Goal: Information Seeking & Learning: Compare options

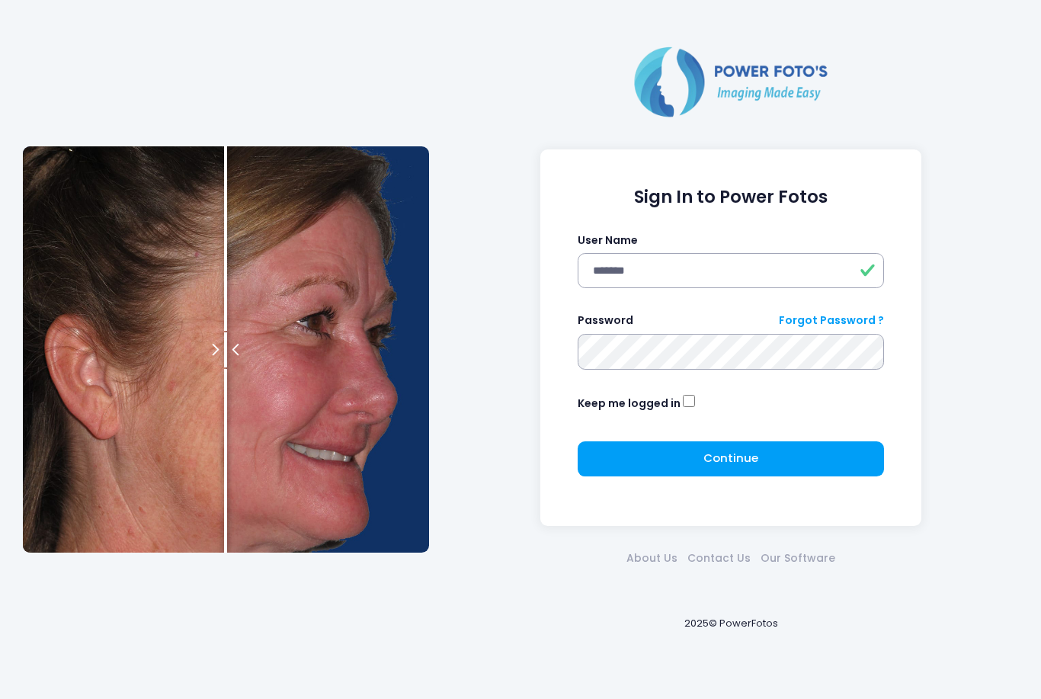
type input "*******"
click button "submit" at bounding box center [0, 0] width 0 height 0
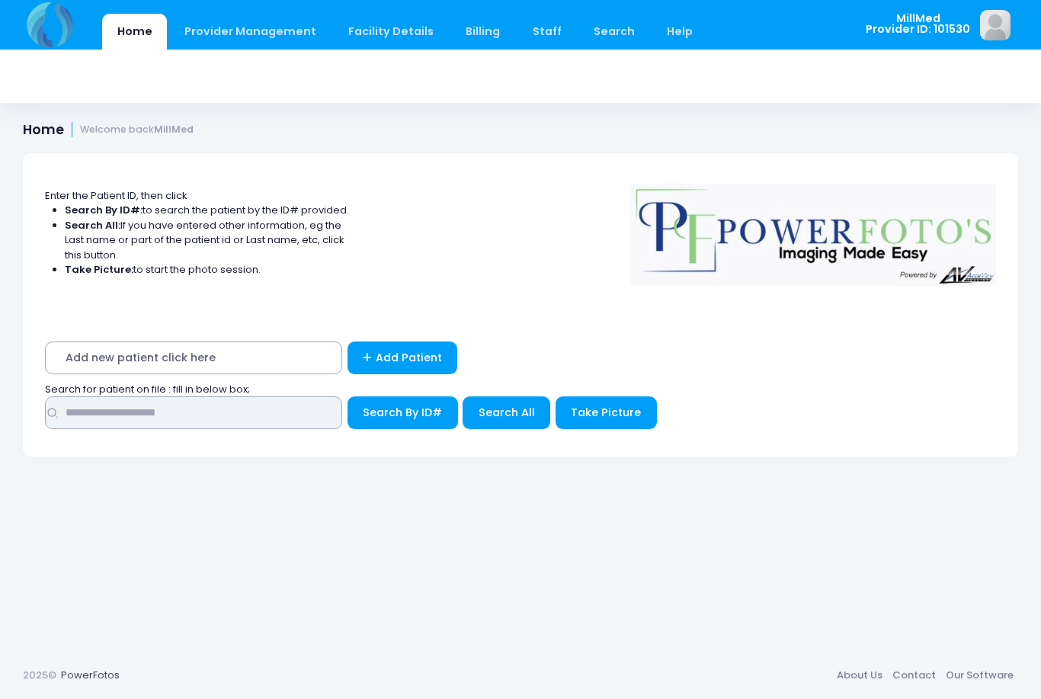
click at [223, 418] on input "text" at bounding box center [193, 412] width 297 height 33
type input "***"
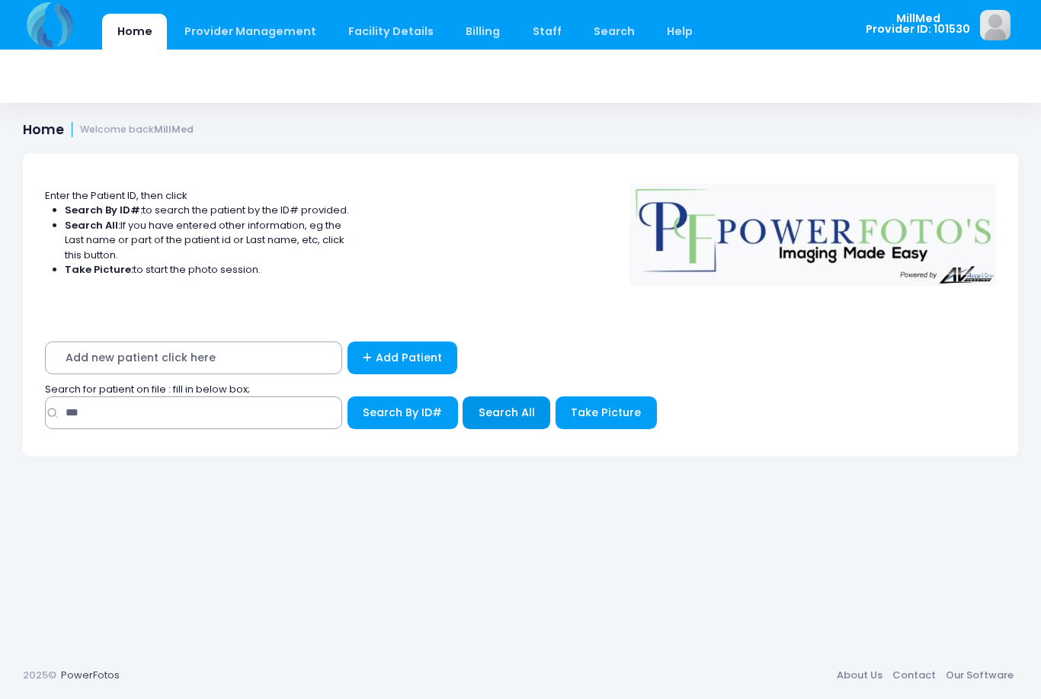
click at [517, 405] on span "Search All" at bounding box center [507, 412] width 56 height 15
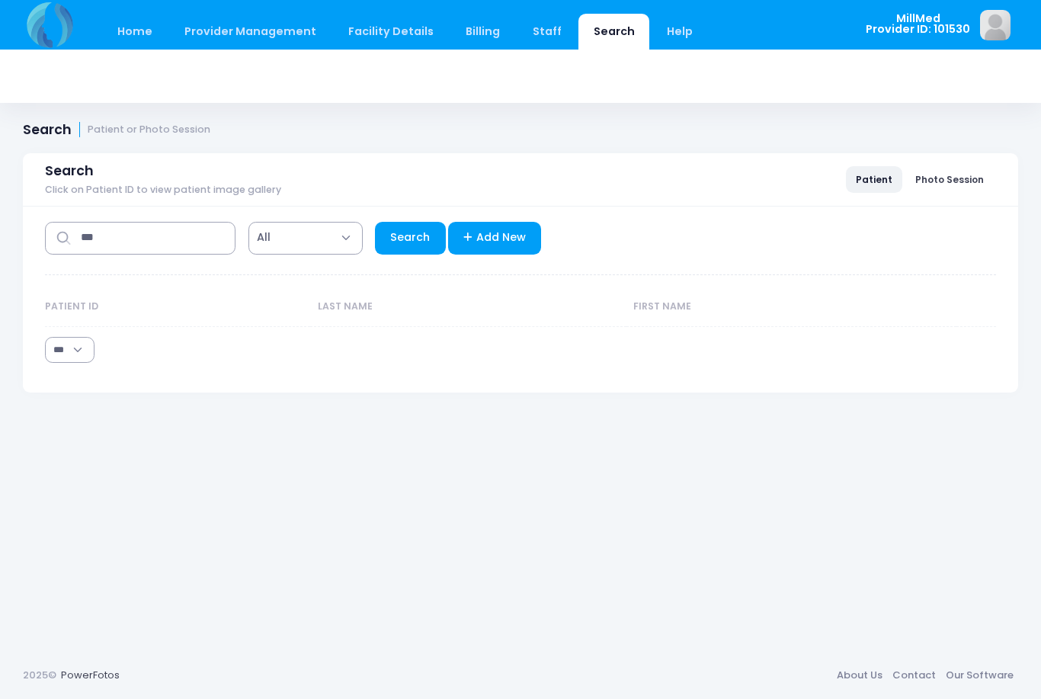
select select "***"
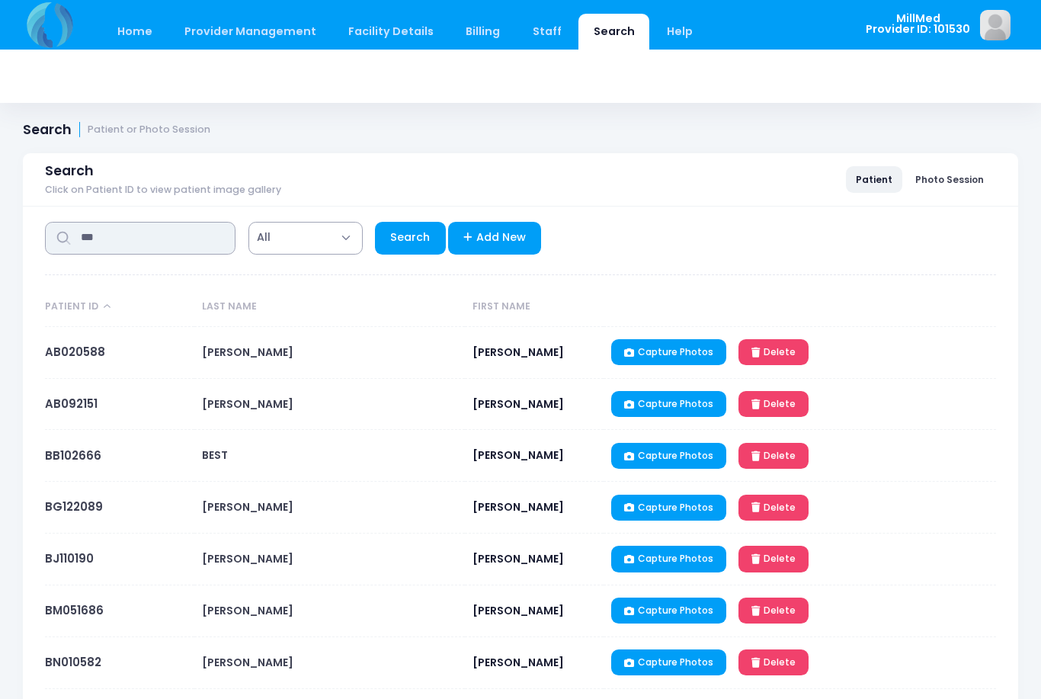
click at [139, 235] on input "***" at bounding box center [140, 238] width 191 height 33
type input "*****"
click at [406, 238] on link "Search" at bounding box center [410, 238] width 71 height 33
select select "***"
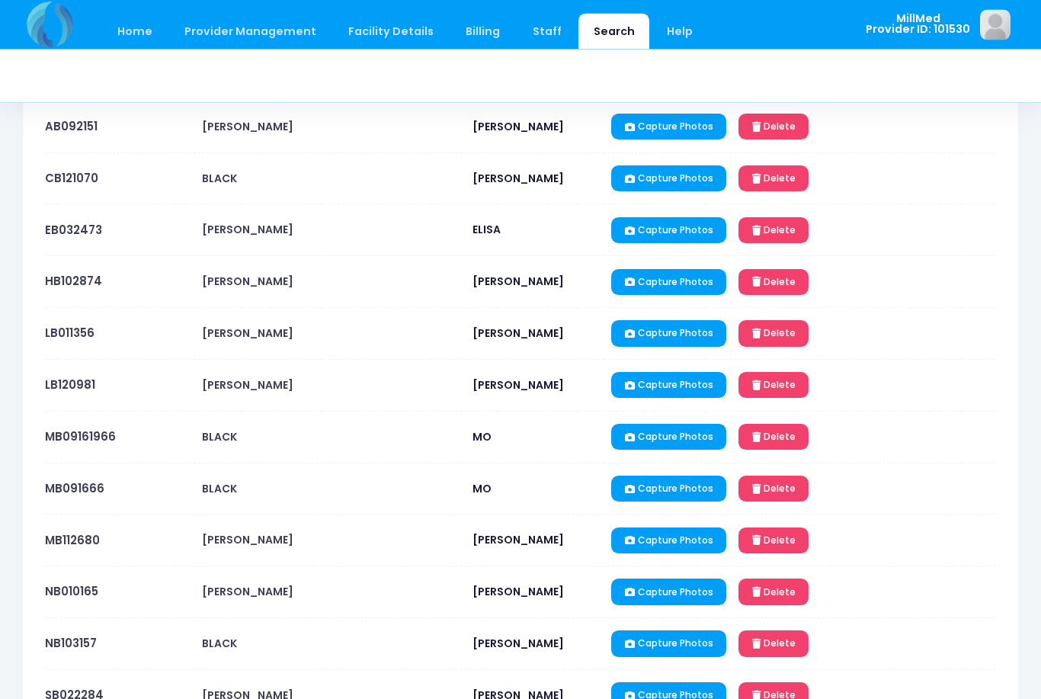
scroll to position [225, 0]
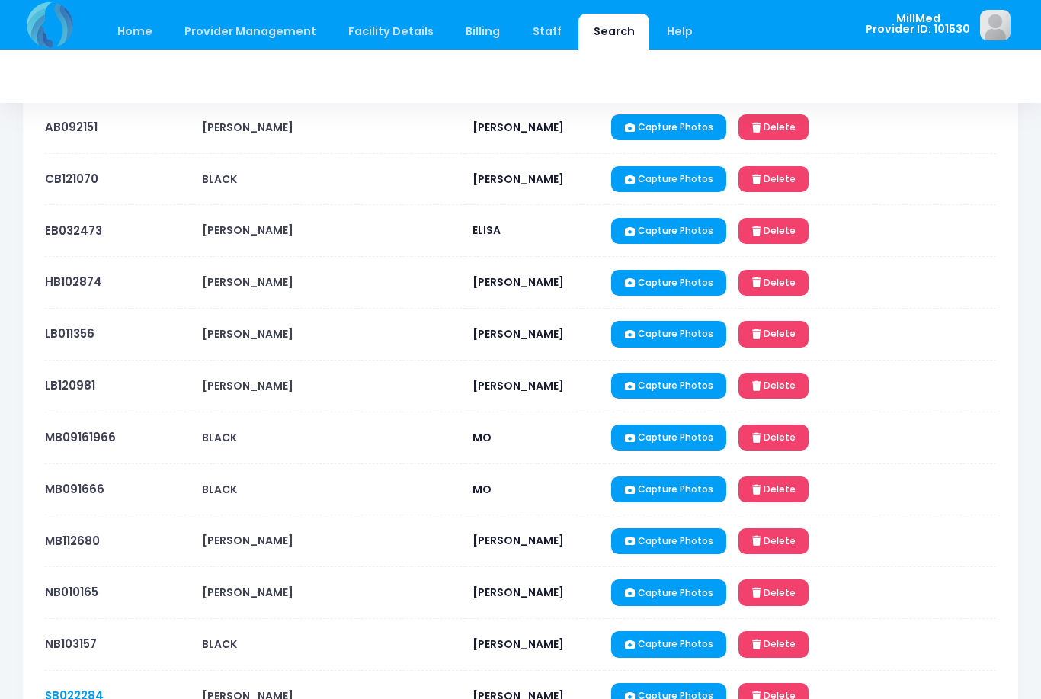
click at [78, 698] on link "SB022284" at bounding box center [74, 695] width 59 height 16
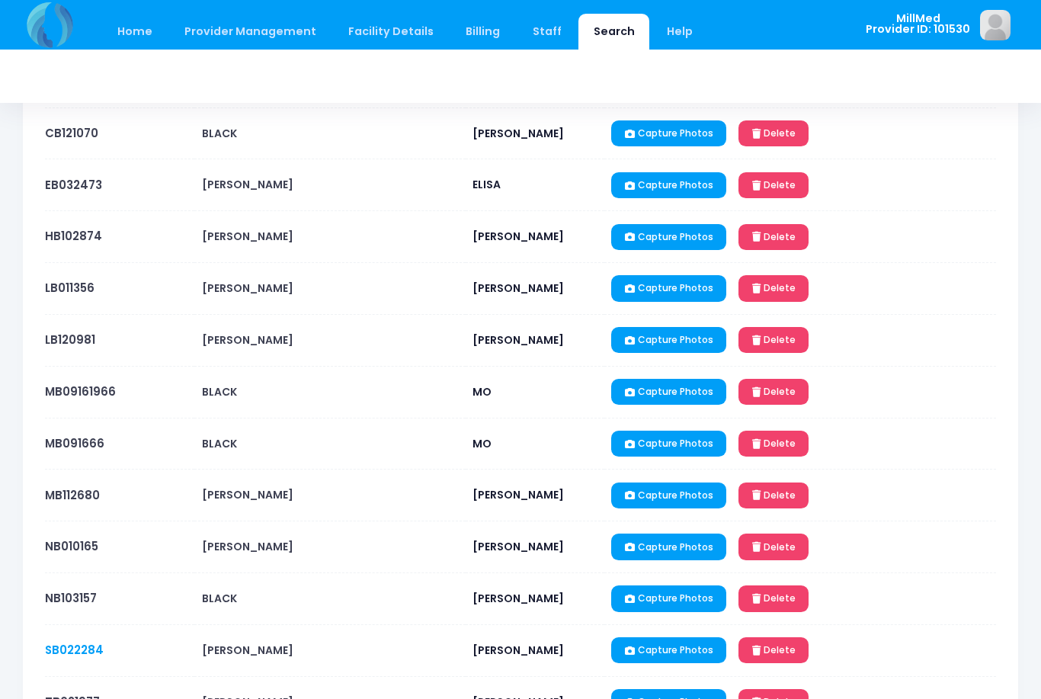
scroll to position [273, 0]
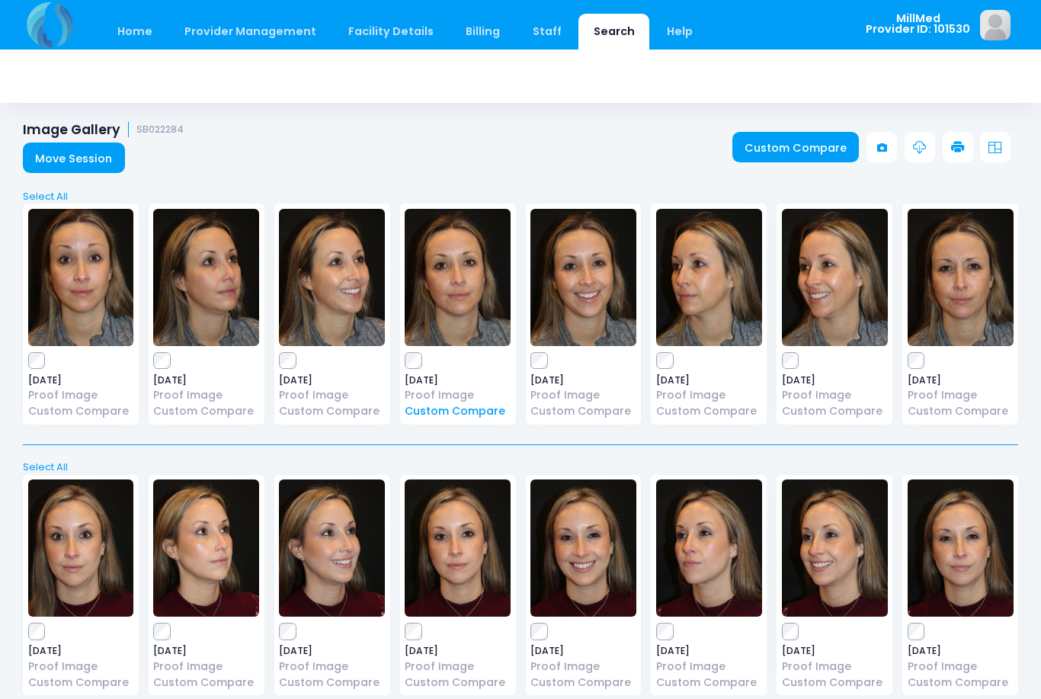
click at [489, 412] on link "Custom Compare" at bounding box center [458, 411] width 106 height 16
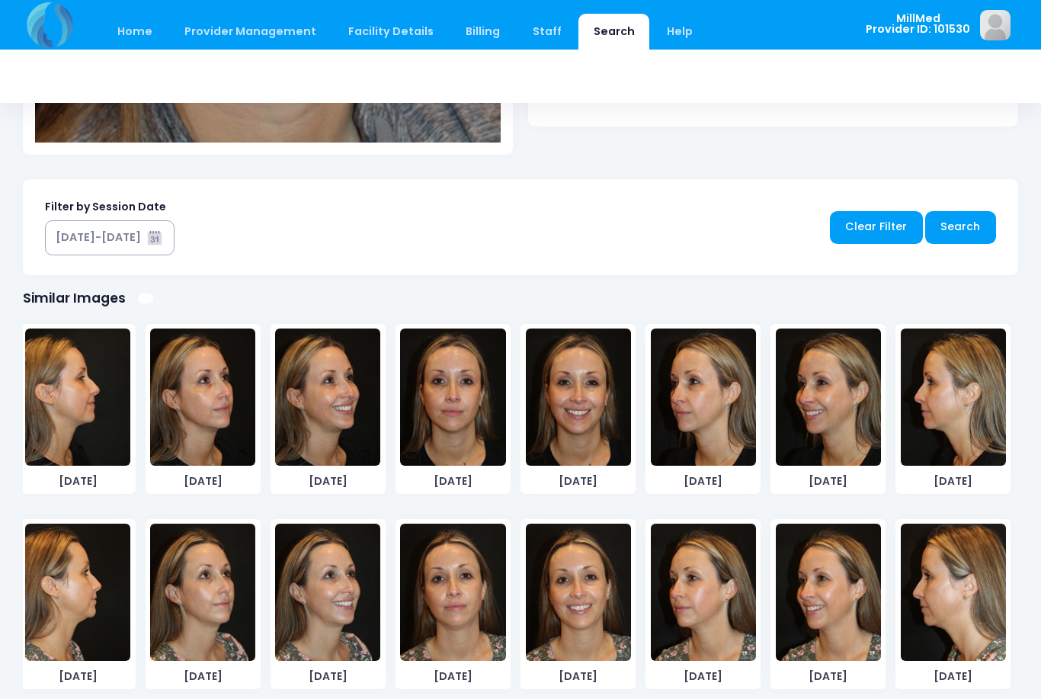
scroll to position [407, 0]
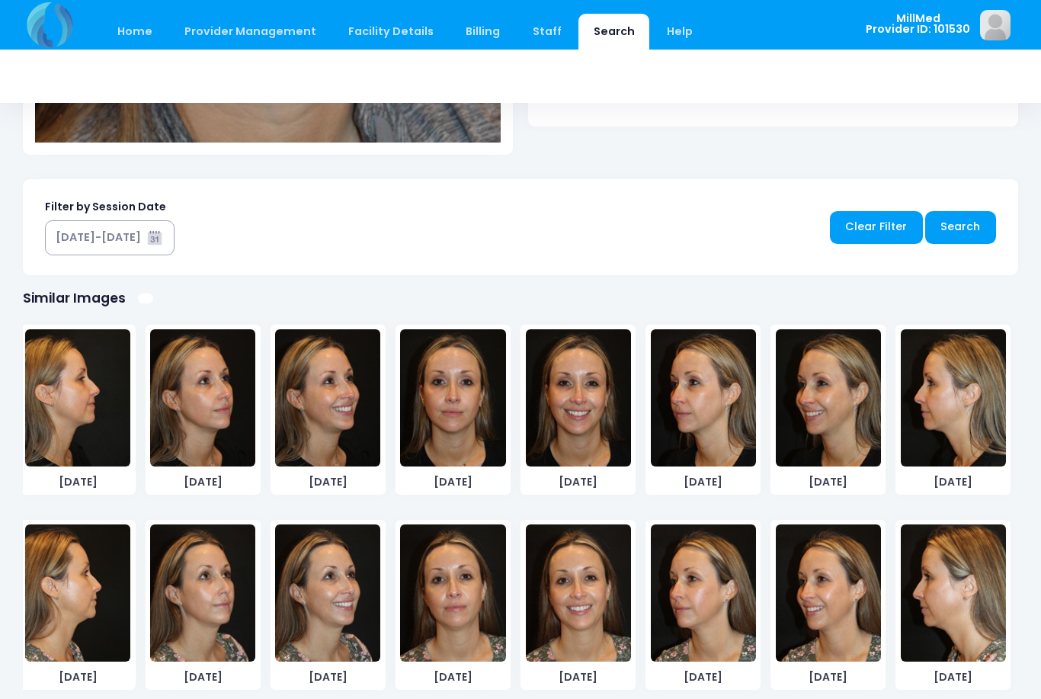
click at [472, 582] on img at bounding box center [452, 592] width 105 height 137
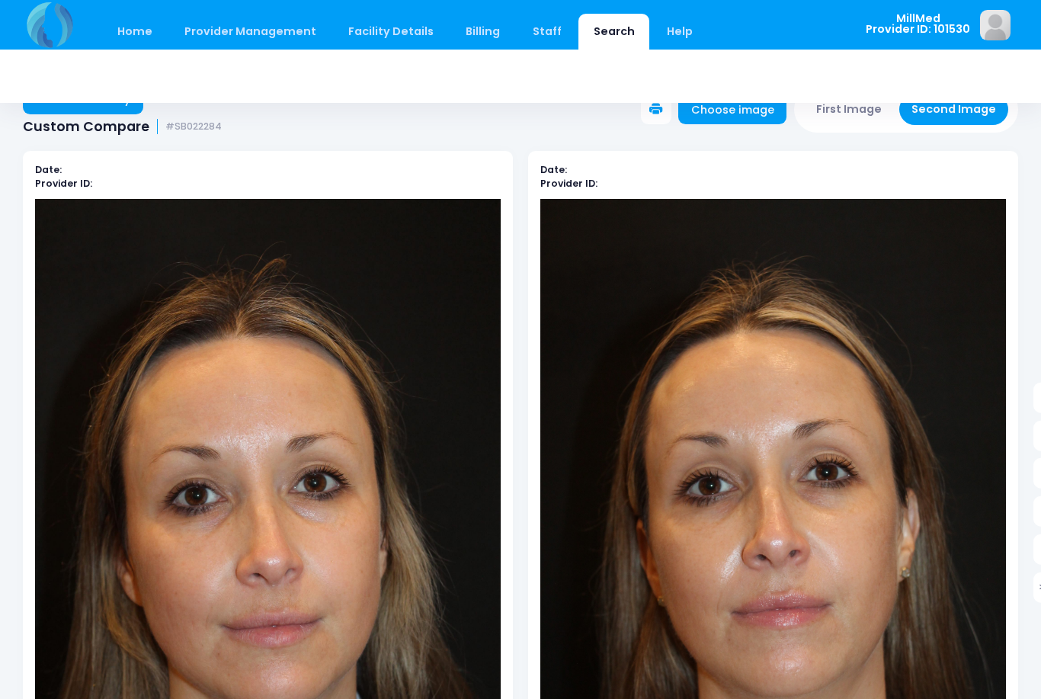
scroll to position [0, 0]
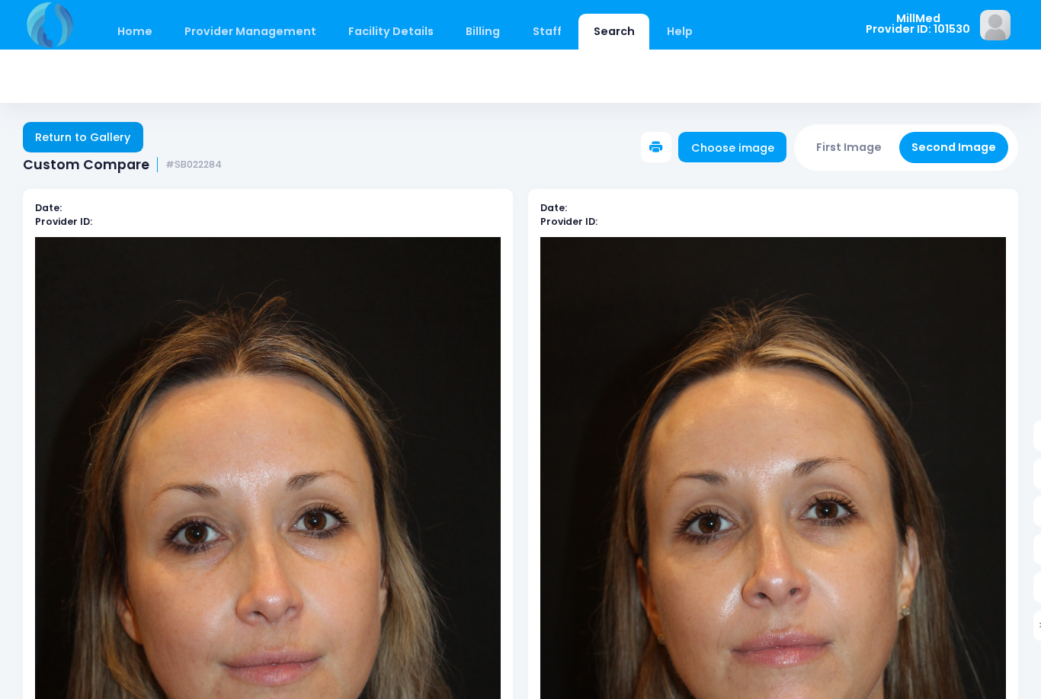
click at [102, 130] on link "Return to Gallery" at bounding box center [83, 137] width 120 height 30
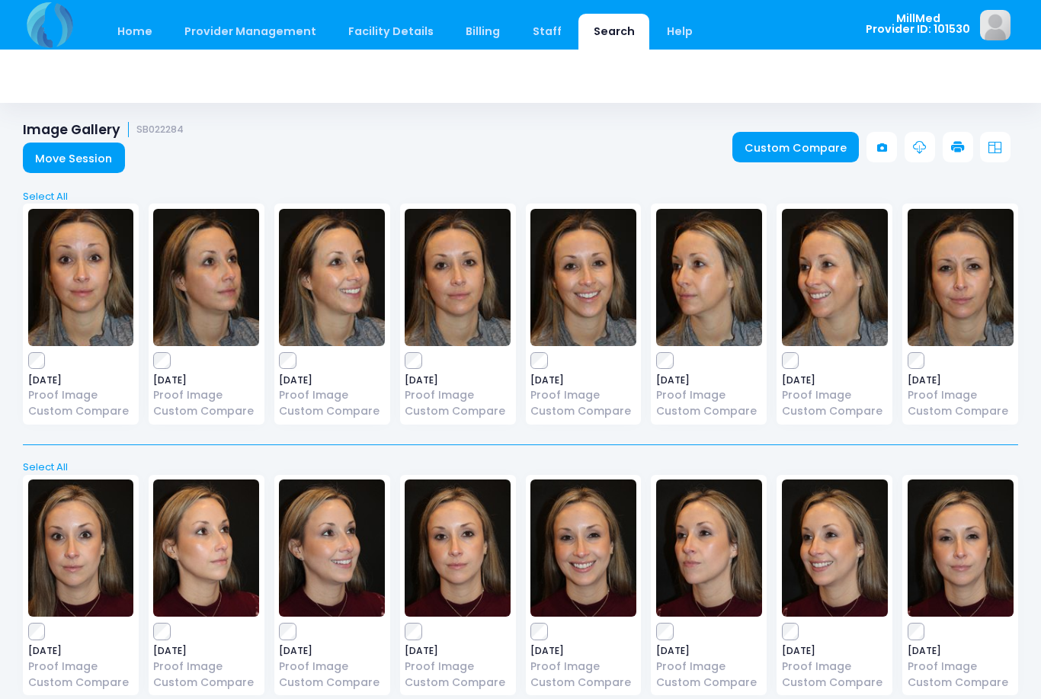
click at [435, 285] on img at bounding box center [458, 277] width 106 height 137
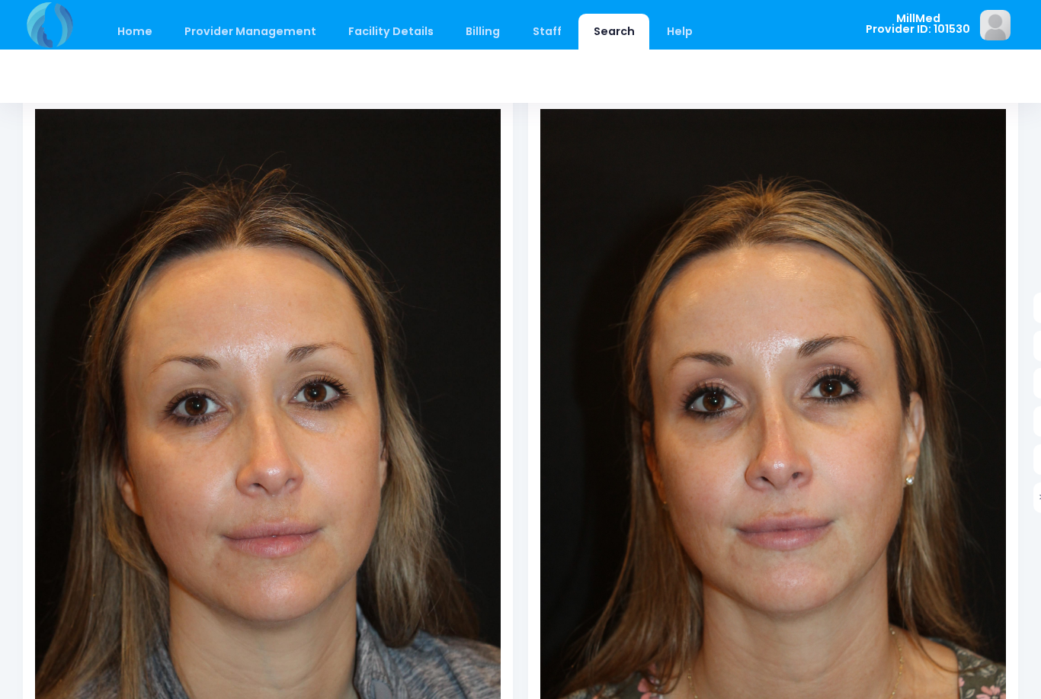
scroll to position [127, 0]
click at [6, 698] on div "Date: Provider ID: Date: Provider ID: > | < Search" at bounding box center [520, 653] width 1041 height 1229
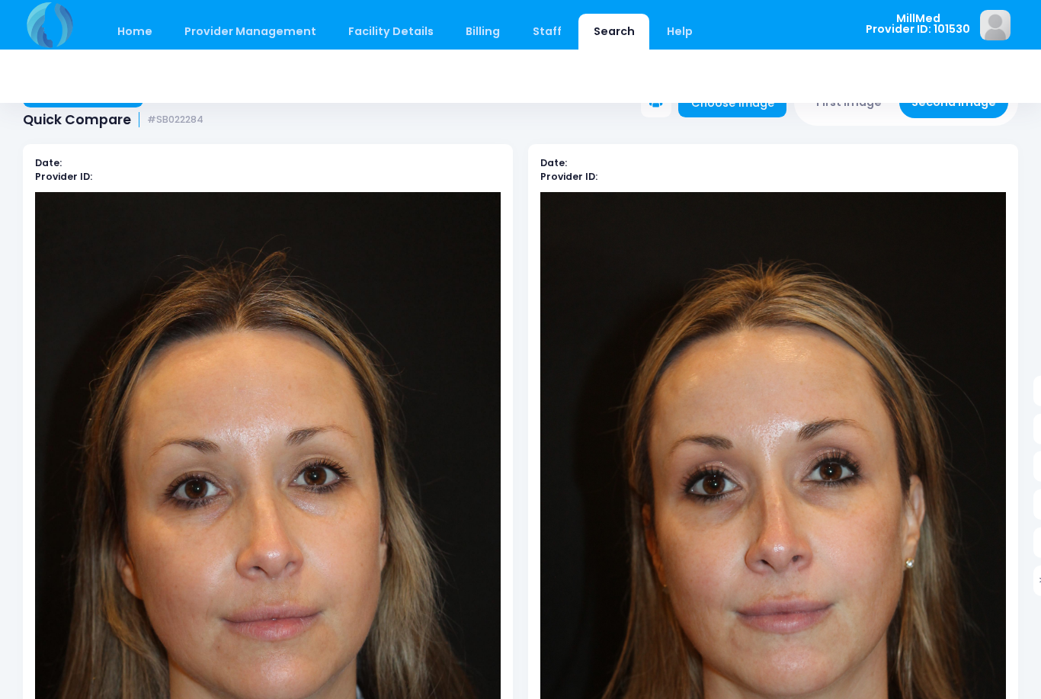
scroll to position [0, 0]
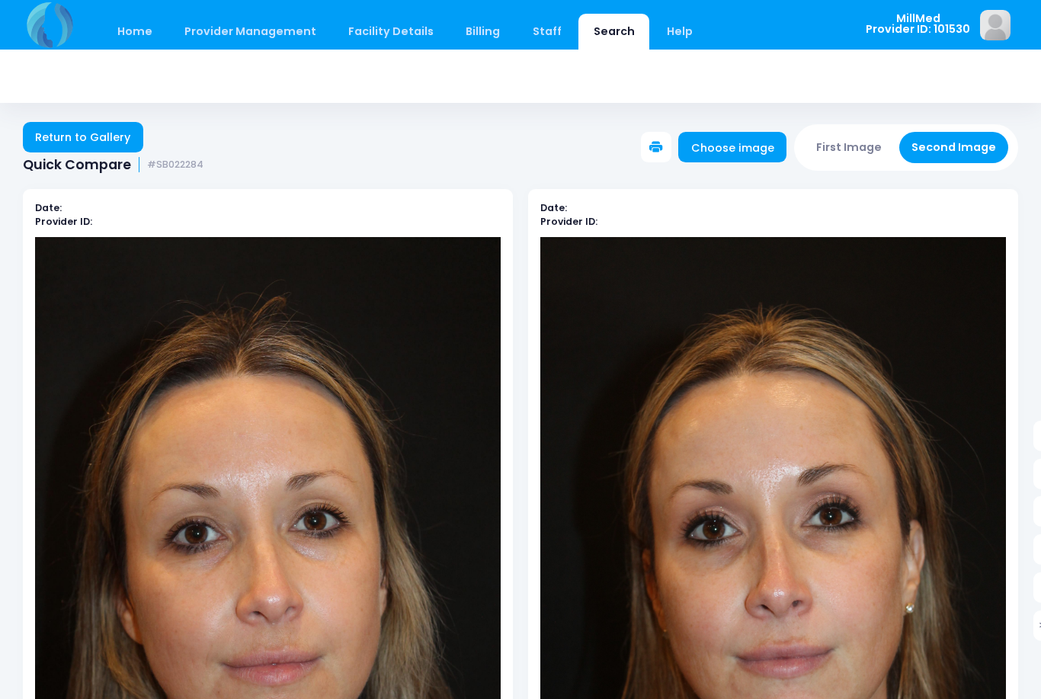
click at [93, 133] on link "Return to Gallery" at bounding box center [83, 137] width 120 height 30
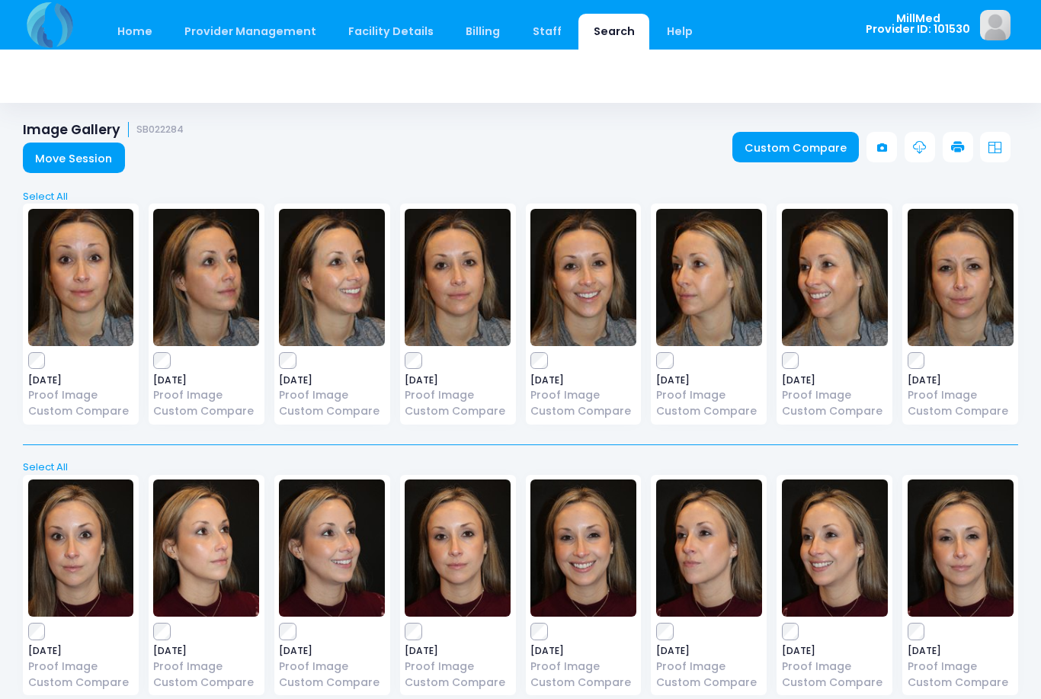
click at [731, 295] on img at bounding box center [709, 277] width 106 height 137
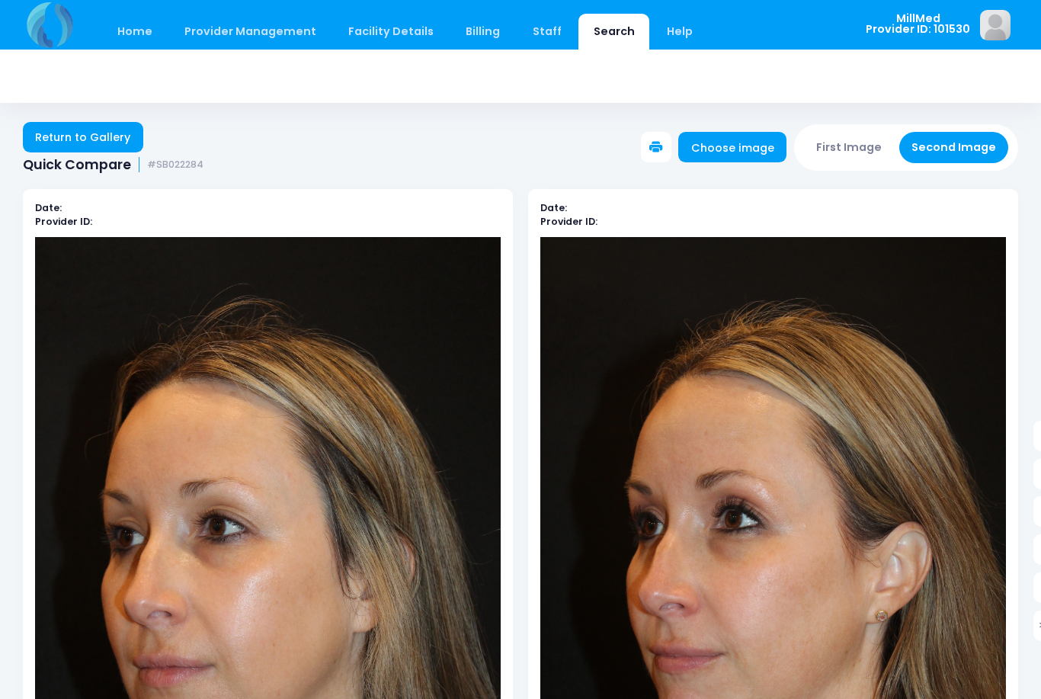
click at [71, 144] on link "Return to Gallery" at bounding box center [83, 137] width 120 height 30
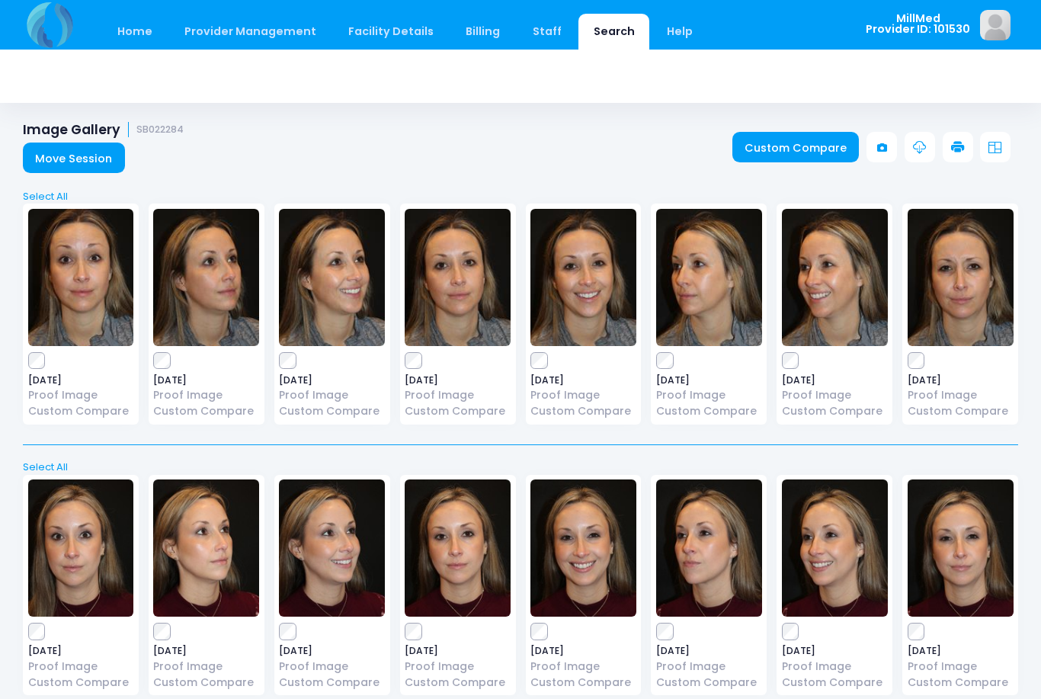
click at [456, 277] on img at bounding box center [458, 277] width 106 height 137
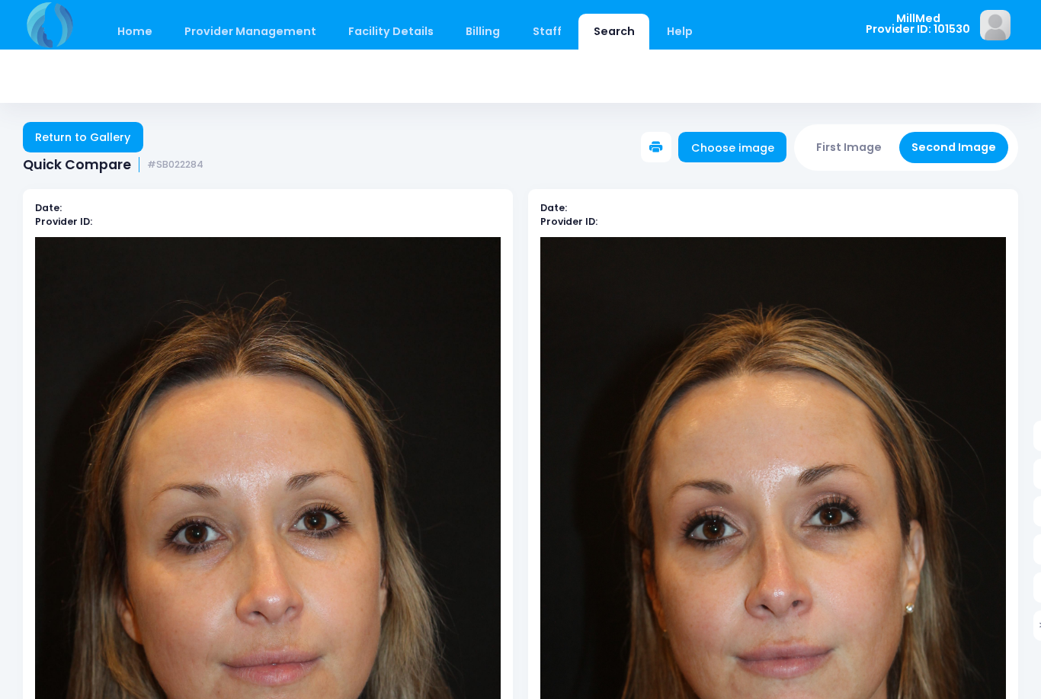
click at [100, 139] on link "Return to Gallery" at bounding box center [83, 137] width 120 height 30
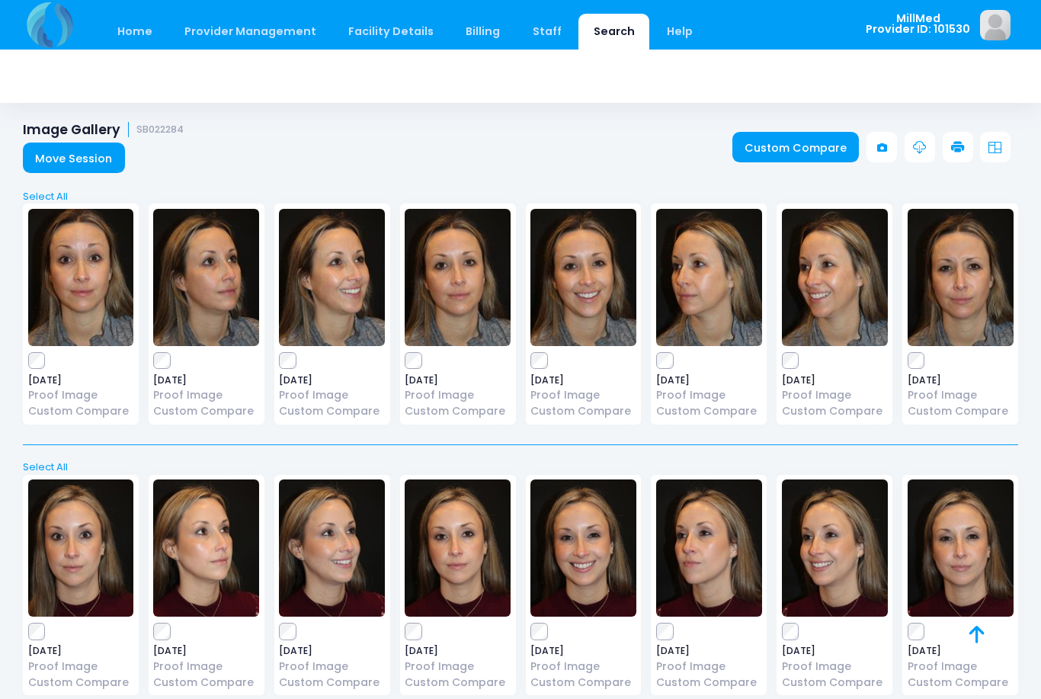
click at [739, 308] on img at bounding box center [709, 277] width 106 height 137
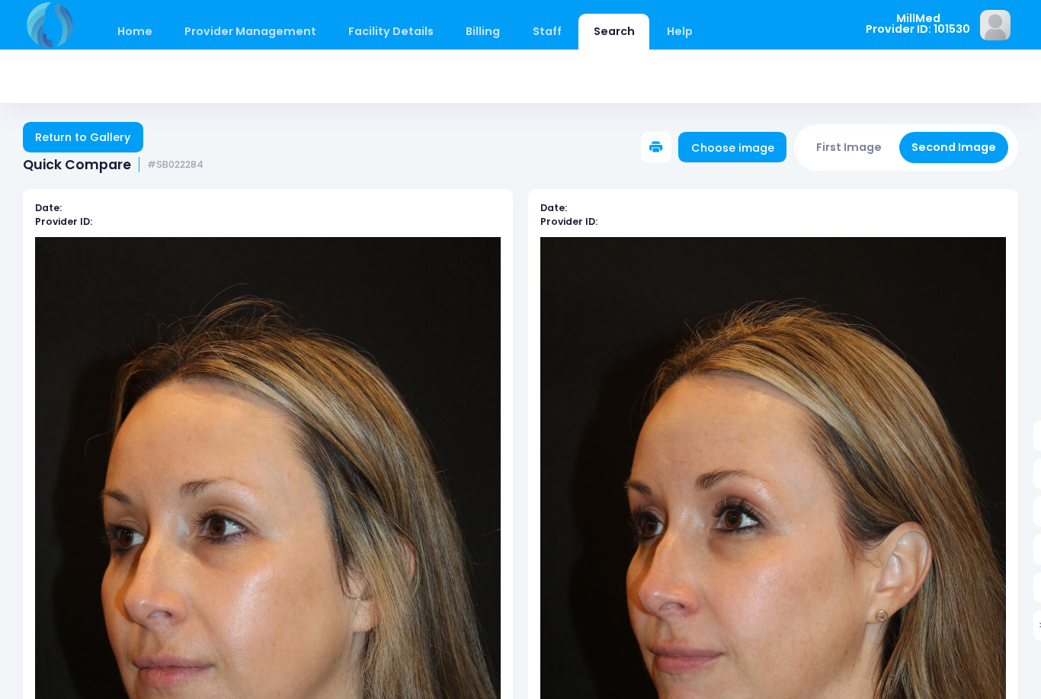
click at [103, 123] on link "Return to Gallery" at bounding box center [83, 137] width 120 height 30
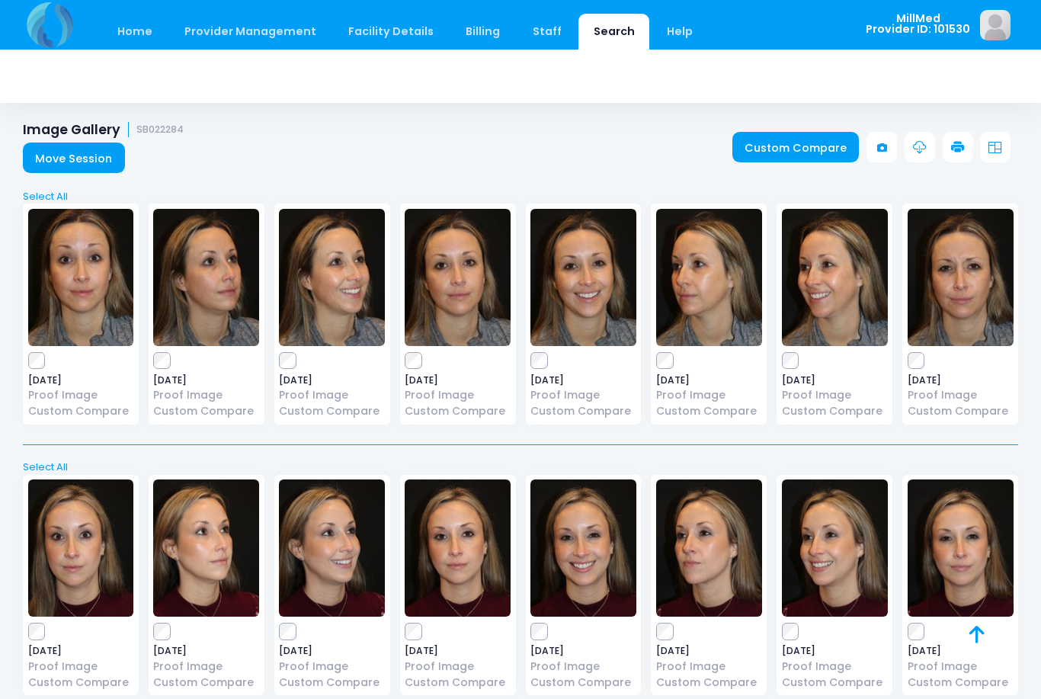
click at [460, 298] on img at bounding box center [458, 277] width 106 height 137
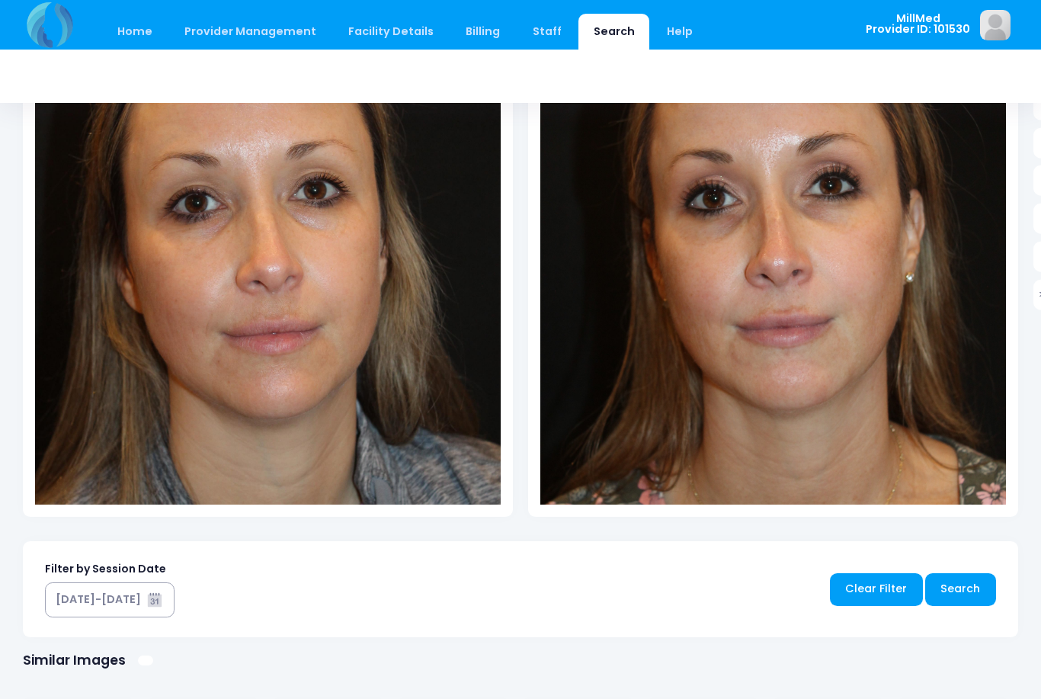
scroll to position [332, 0]
